Goal: Find specific page/section: Find specific page/section

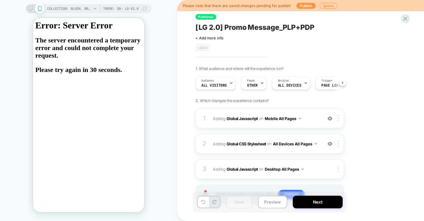
scroll to position [0, 0]
click at [403, 18] on icon at bounding box center [406, 19] width 8 height 8
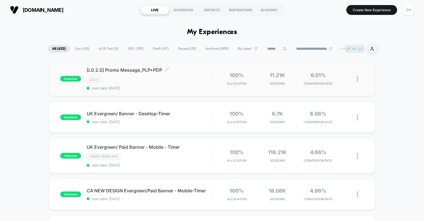
click at [195, 74] on div "[LG 2.0] Promo Message_PLP+PDP Click to edit experience details Click to edit e…" at bounding box center [149, 78] width 125 height 23
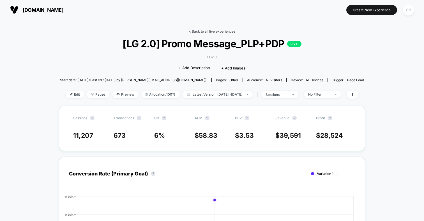
click at [221, 29] on link "< Back to all live experiences" at bounding box center [212, 31] width 47 height 4
